Goal: Transaction & Acquisition: Obtain resource

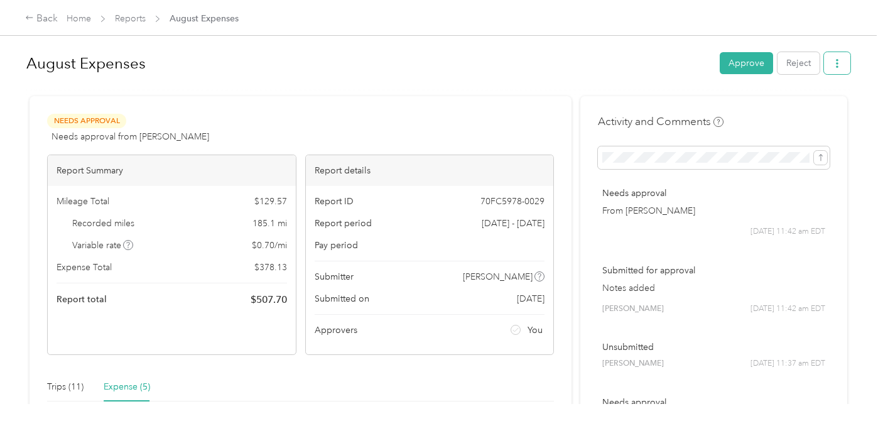
click at [844, 70] on button "button" at bounding box center [837, 63] width 26 height 22
click at [809, 105] on span "Download" at bounding box center [807, 108] width 41 height 13
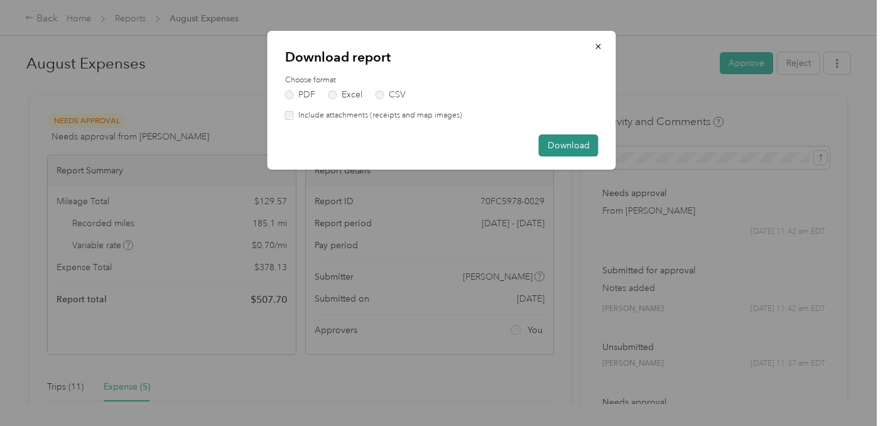
click at [560, 149] on button "Download" at bounding box center [569, 145] width 60 height 22
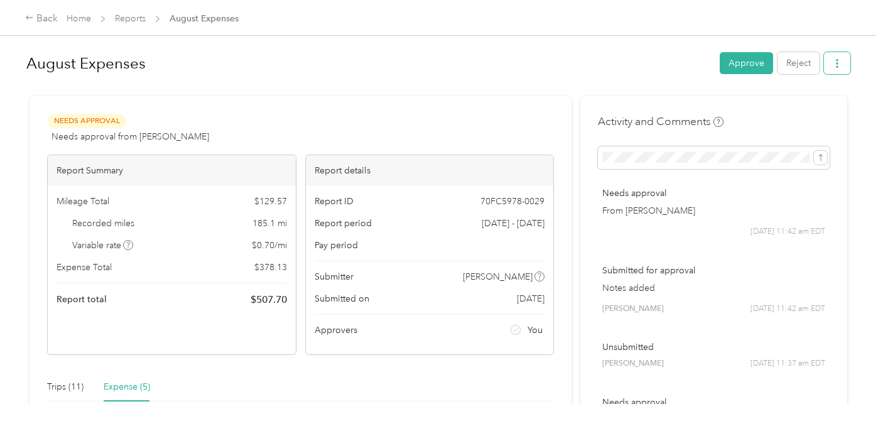
click at [836, 58] on button "button" at bounding box center [837, 63] width 26 height 22
click at [830, 105] on div "Download" at bounding box center [811, 108] width 75 height 13
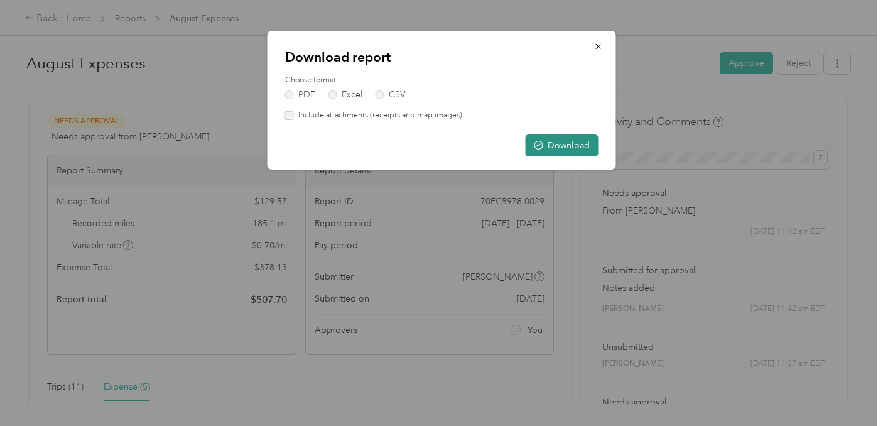
click at [539, 143] on icon "button" at bounding box center [538, 145] width 9 height 9
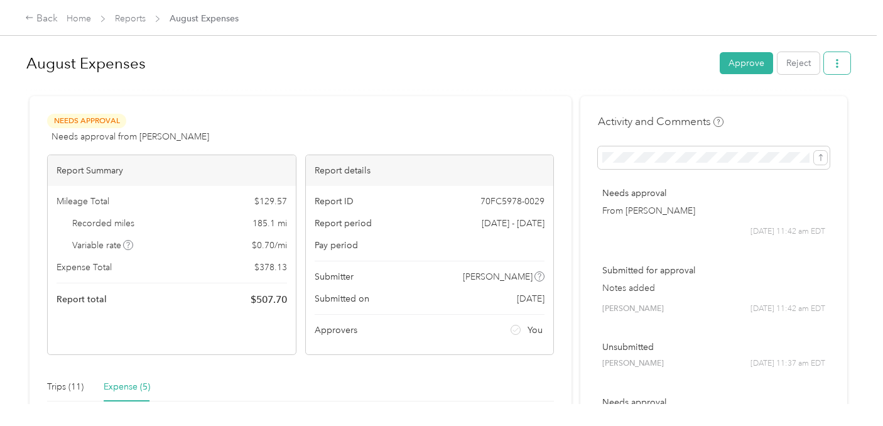
click at [841, 70] on button "button" at bounding box center [837, 63] width 26 height 22
click at [797, 111] on span "Download" at bounding box center [807, 108] width 41 height 13
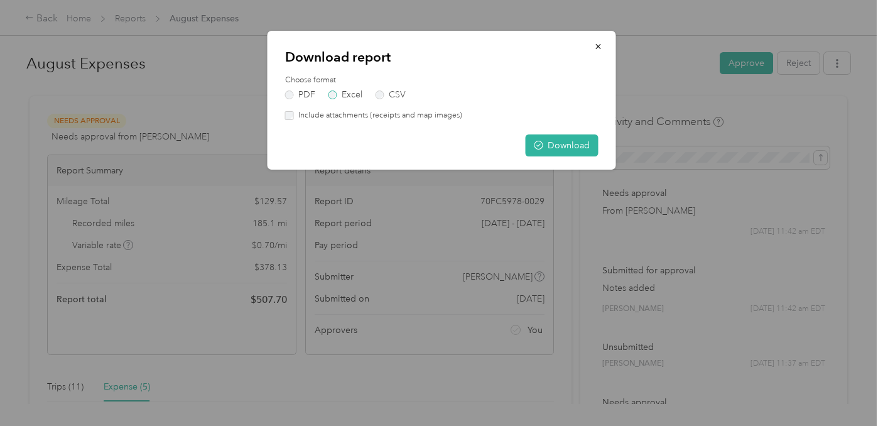
click at [354, 94] on label "Excel" at bounding box center [345, 94] width 34 height 9
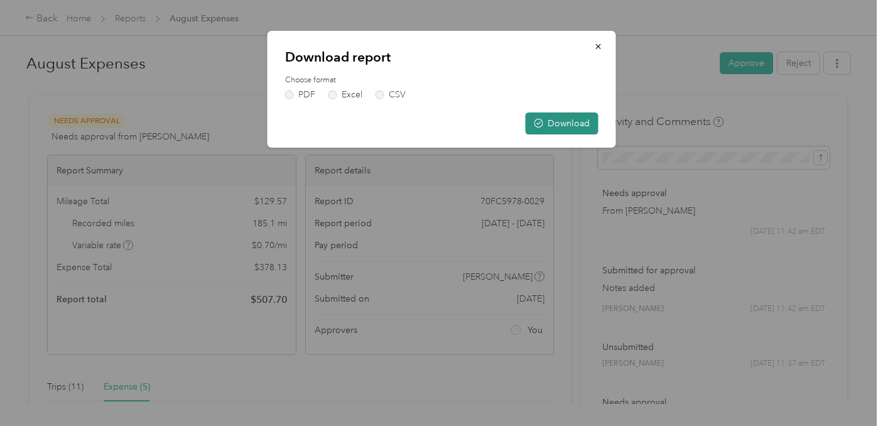
click at [580, 120] on button "Download" at bounding box center [562, 123] width 73 height 22
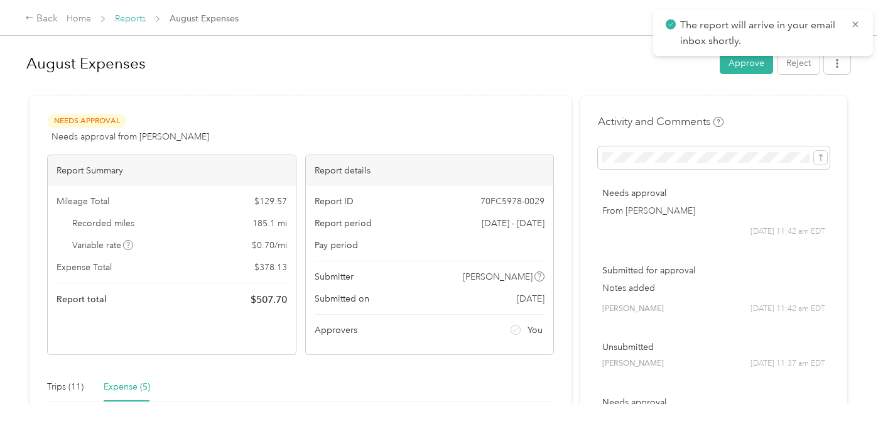
click at [133, 21] on link "Reports" at bounding box center [130, 18] width 31 height 11
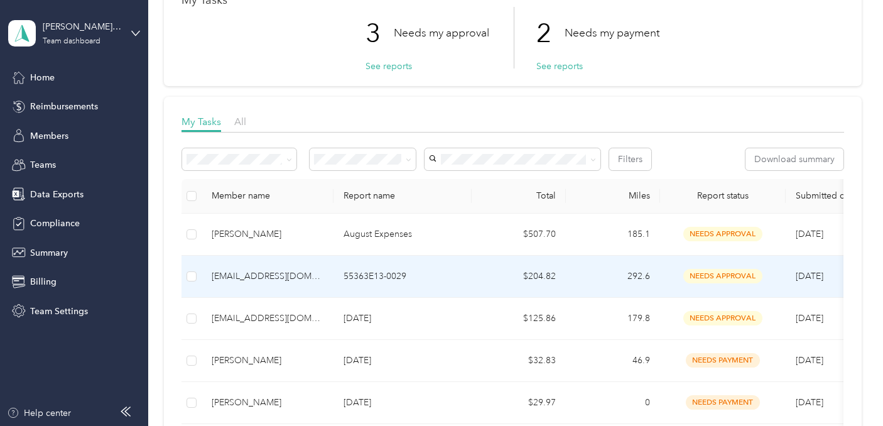
scroll to position [86, 0]
click at [419, 275] on p "55363E13-0029" at bounding box center [402, 276] width 118 height 14
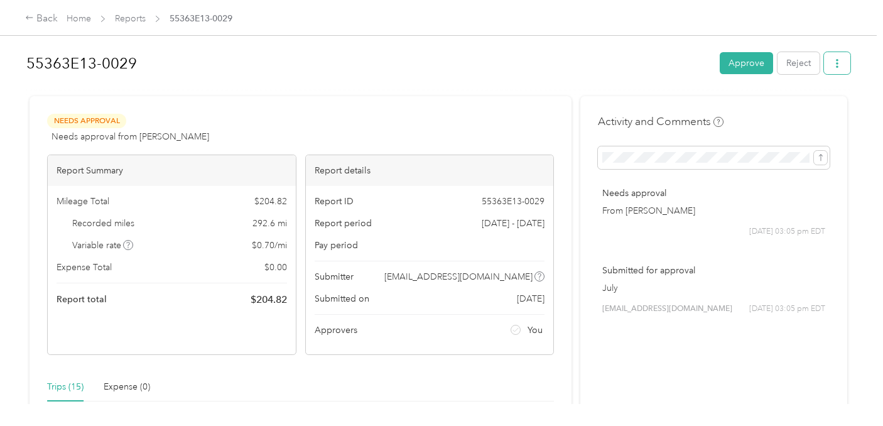
click at [833, 63] on button "button" at bounding box center [837, 63] width 26 height 22
click at [812, 108] on span "Download" at bounding box center [807, 108] width 41 height 13
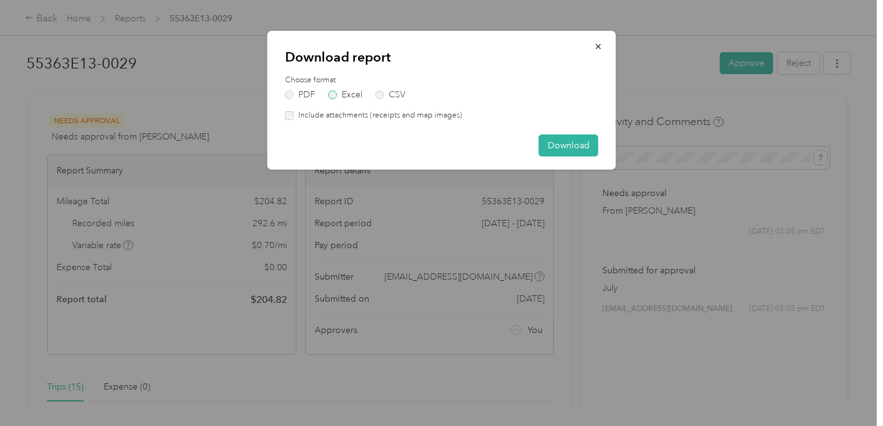
click at [350, 90] on label "Excel" at bounding box center [345, 94] width 34 height 9
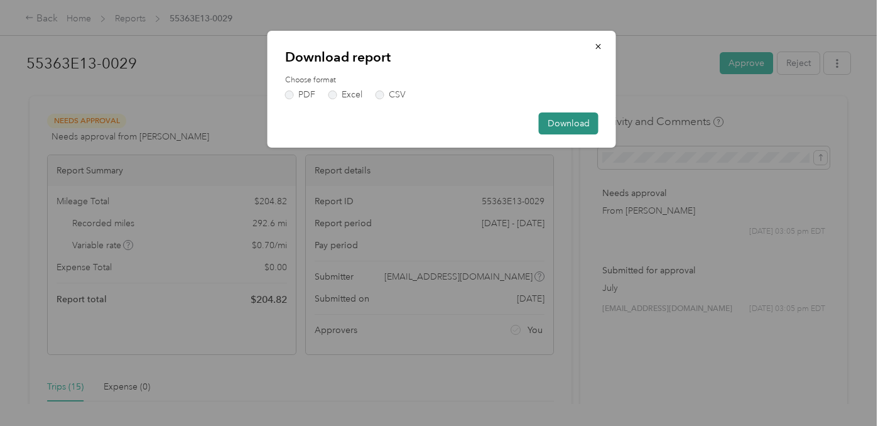
click at [554, 129] on button "Download" at bounding box center [569, 123] width 60 height 22
